Goal: Task Accomplishment & Management: Complete application form

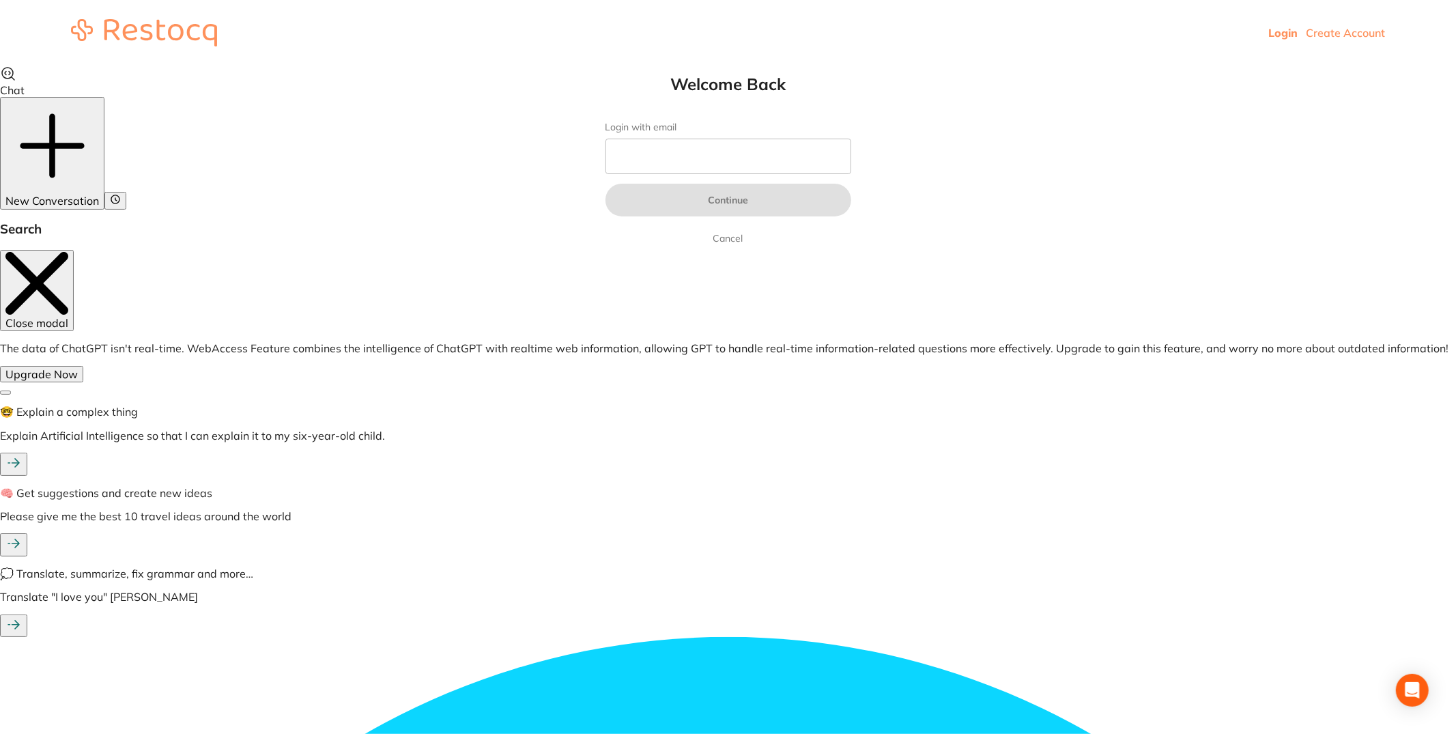
click at [1350, 35] on link "Create Account" at bounding box center [1345, 33] width 79 height 14
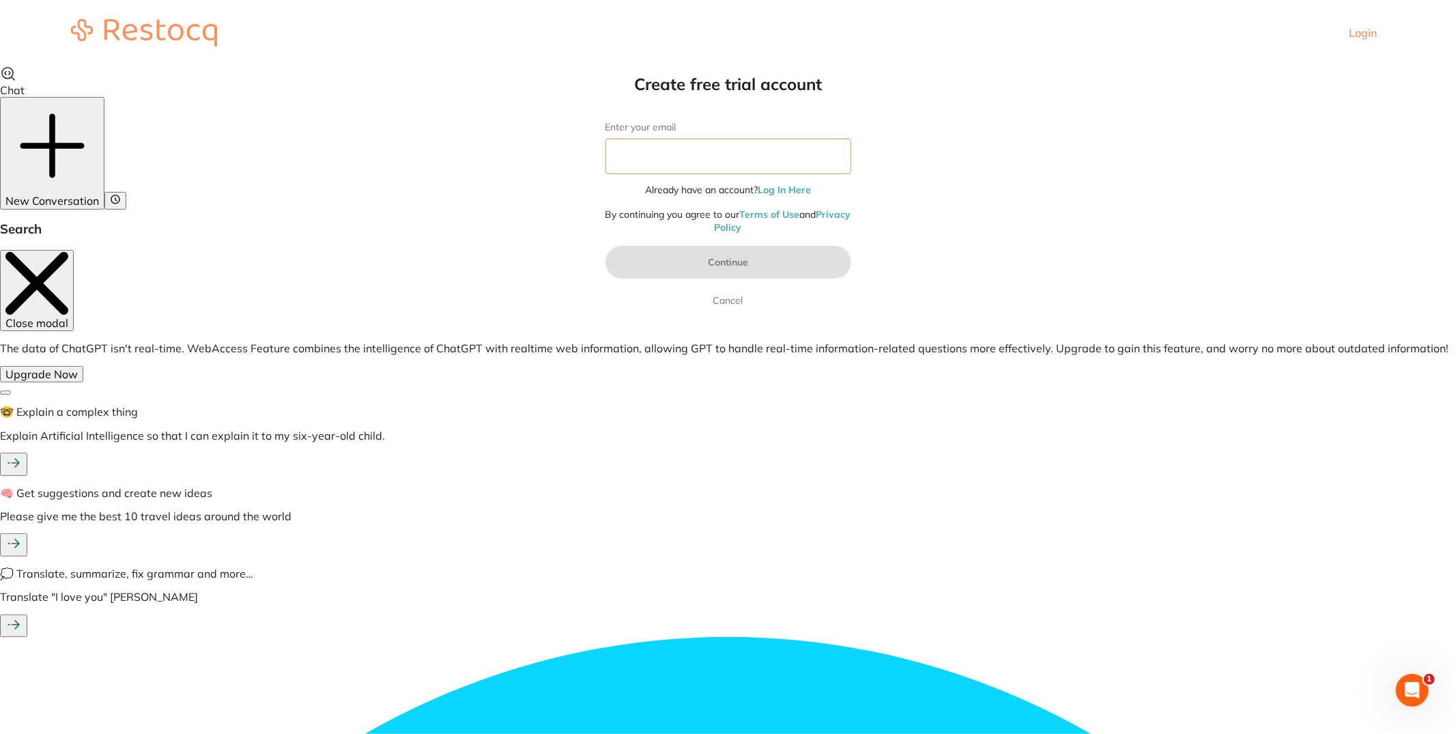
click at [775, 150] on input "Enter your email" at bounding box center [728, 156] width 246 height 35
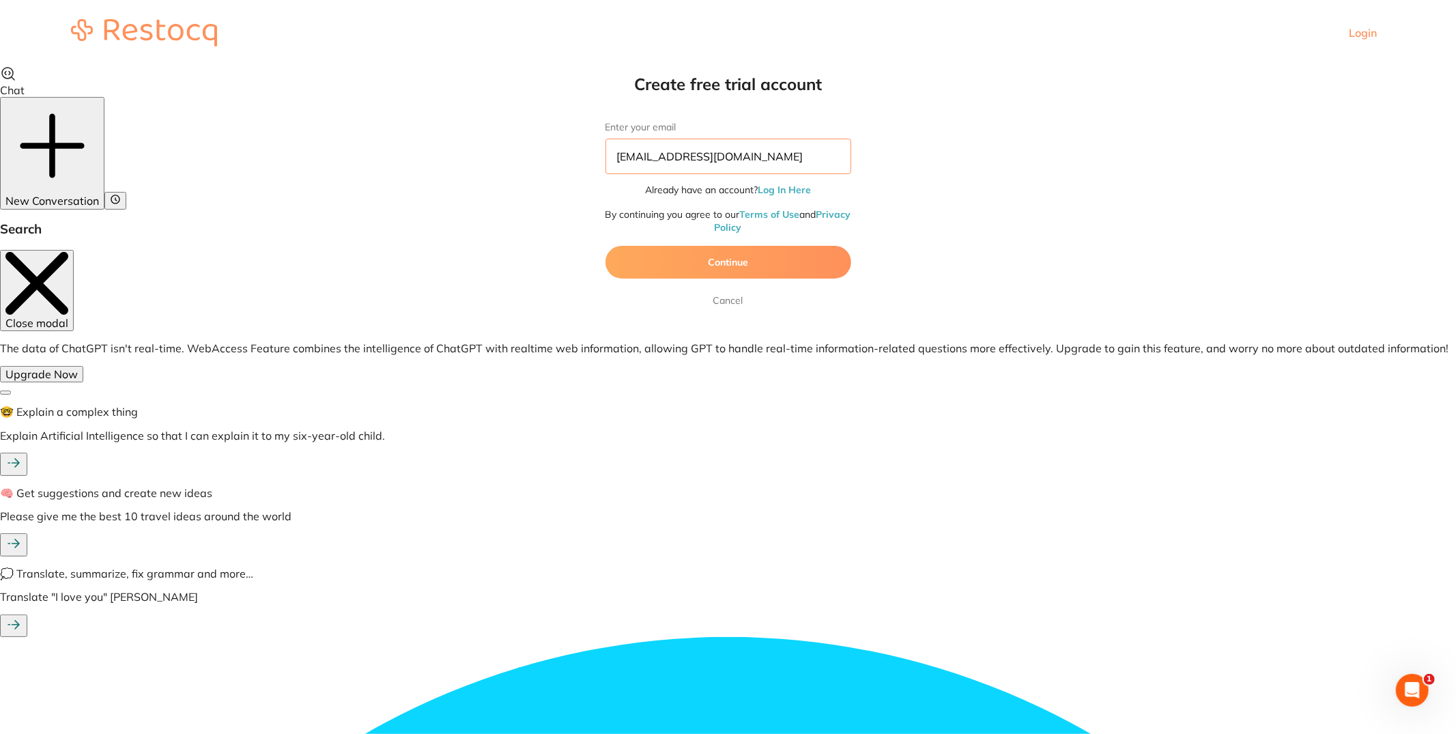
type input "[EMAIL_ADDRESS][DOMAIN_NAME]"
click button "Continue" at bounding box center [728, 262] width 246 height 33
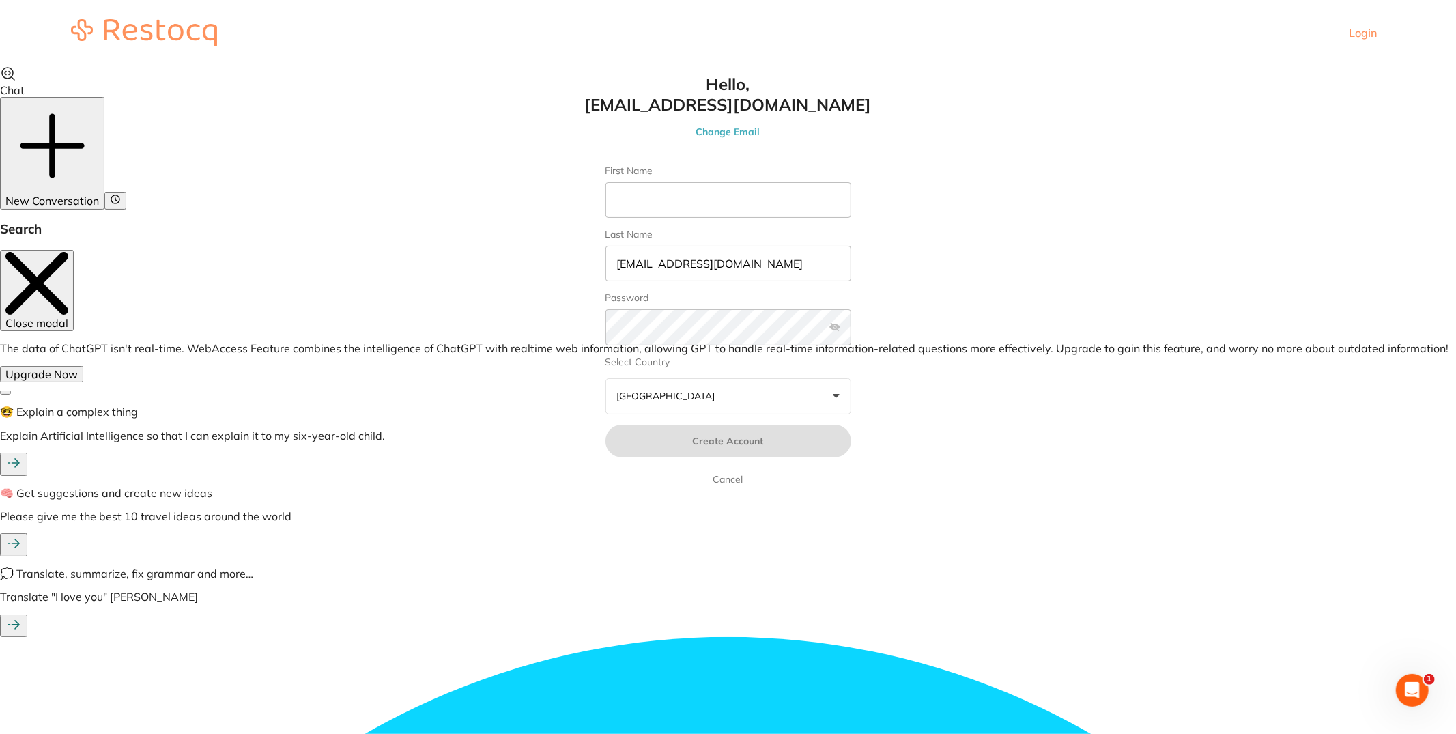
click at [842, 384] on button "Australia +0" at bounding box center [728, 396] width 246 height 37
